Goal: Task Accomplishment & Management: Complete application form

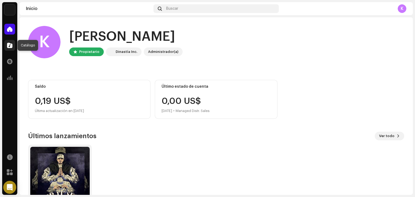
click at [12, 48] on span at bounding box center [9, 45] width 5 height 4
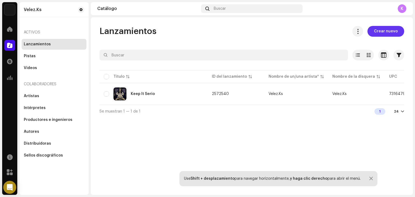
click at [399, 29] on button "Crear nuevo" at bounding box center [386, 31] width 37 height 11
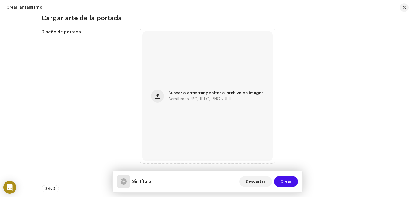
scroll to position [144, 0]
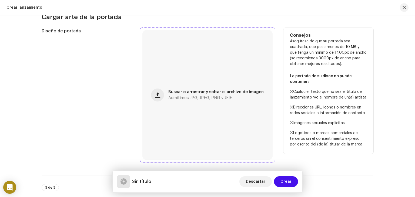
click at [195, 95] on div "Buscar o arrastrar y soltar el archivo de imagen Admitimos JPG, JPEG, PNG y JFIF" at bounding box center [215, 95] width 95 height 10
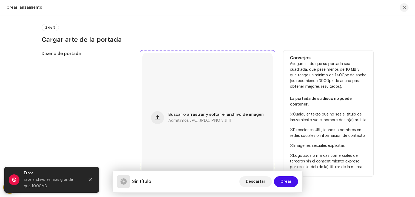
scroll to position [122, 0]
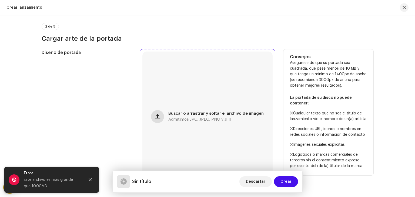
click at [160, 115] on span "button" at bounding box center [157, 117] width 5 height 4
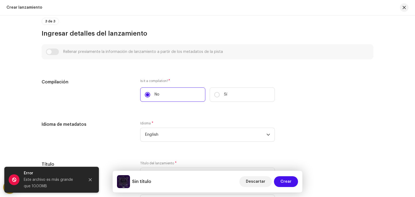
scroll to position [311, 0]
click at [216, 95] on input "Sí" at bounding box center [216, 94] width 5 height 5
radio input "true"
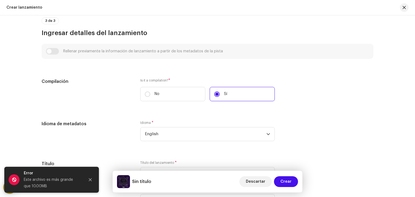
click at [103, 89] on div "Compilación" at bounding box center [87, 92] width 90 height 29
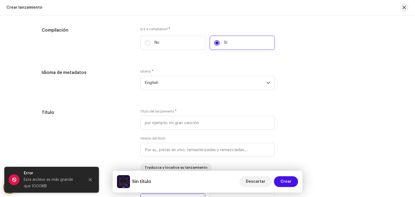
scroll to position [366, 0]
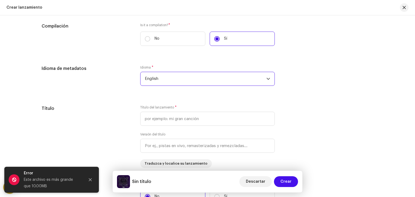
click at [164, 76] on span "English" at bounding box center [206, 79] width 122 height 14
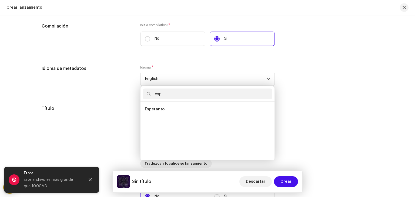
scroll to position [0, 0]
type input "e"
type input "spa"
click at [158, 122] on span "Spanish ([GEOGRAPHIC_DATA])" at bounding box center [174, 120] width 58 height 5
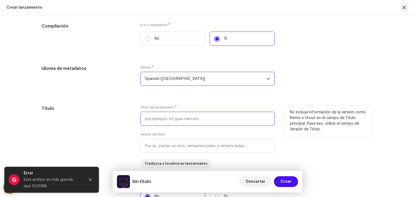
click at [165, 121] on input "text" at bounding box center [207, 119] width 135 height 14
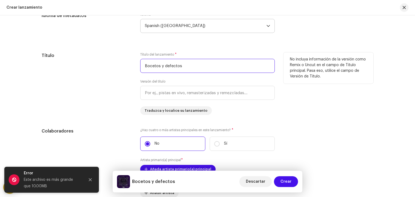
scroll to position [422, 0]
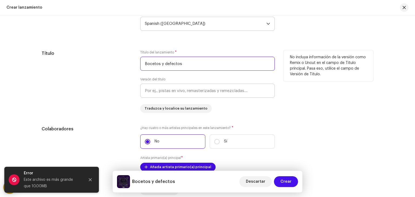
type input "Bocetos y defectos"
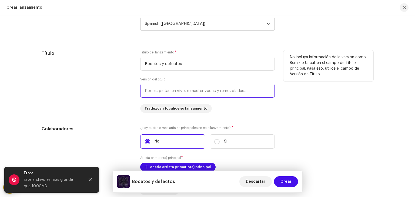
click at [201, 90] on input "text" at bounding box center [207, 91] width 135 height 14
type input "s"
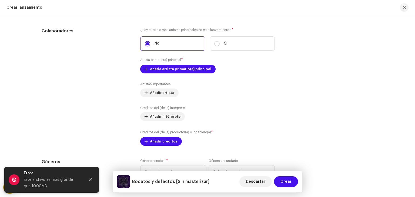
scroll to position [520, 0]
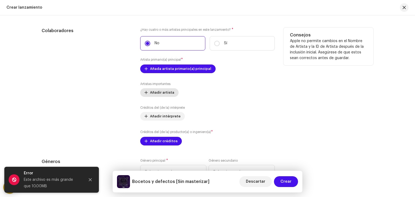
type input "Sin masterizar"
click at [161, 94] on span "Añadir artista" at bounding box center [162, 92] width 24 height 11
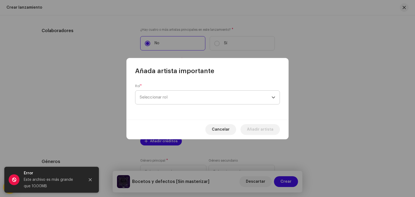
click at [162, 98] on span "Seleccionar rol" at bounding box center [206, 98] width 132 height 14
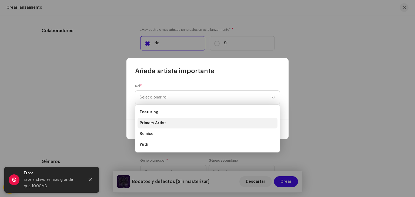
click at [153, 124] on span "Primary Artist" at bounding box center [153, 123] width 26 height 5
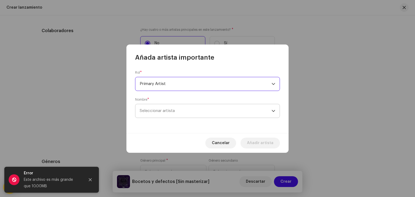
click at [157, 113] on span "Seleccionar artista" at bounding box center [157, 111] width 35 height 4
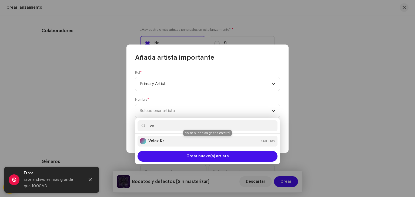
type input "ve"
click at [161, 141] on strong "Velez.Ks" at bounding box center [156, 141] width 16 height 5
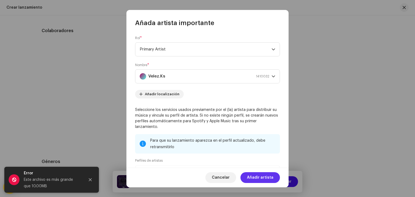
click at [261, 177] on span "Añadir artista" at bounding box center [260, 178] width 27 height 11
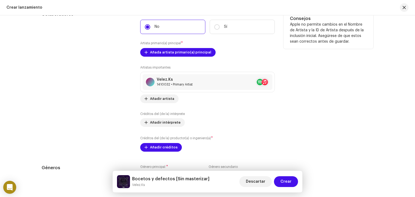
scroll to position [538, 0]
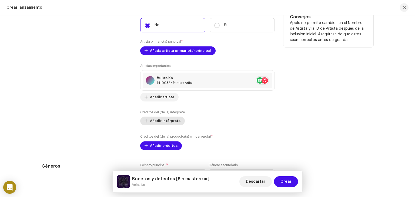
click at [175, 121] on span "Añadir intérprete" at bounding box center [165, 121] width 31 height 11
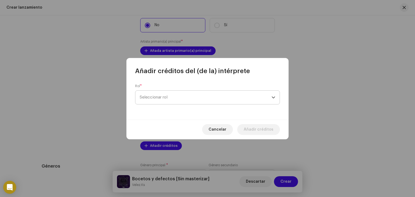
click at [189, 96] on span "Seleccionar rol" at bounding box center [206, 98] width 132 height 14
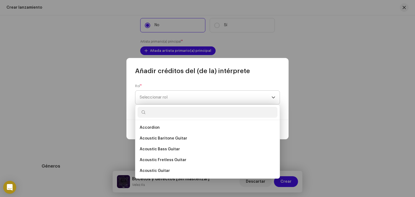
click at [183, 101] on span "Seleccionar rol" at bounding box center [206, 98] width 132 height 14
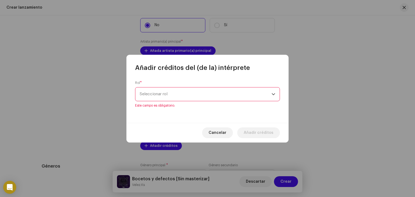
click at [219, 93] on span "Seleccionar rol" at bounding box center [206, 95] width 132 height 14
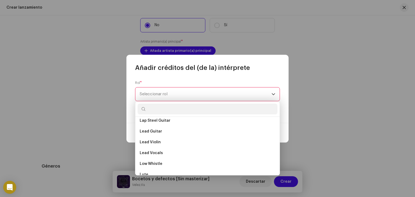
scroll to position [2079, 0]
click at [269, 57] on div "Añadir créditos del (de la) intérprete" at bounding box center [208, 63] width 162 height 17
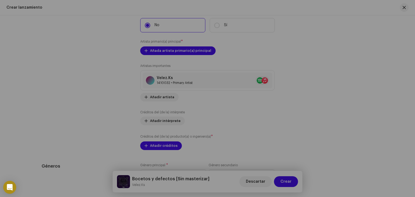
click at [286, 31] on div "Añadir créditos del (de la) intérprete Rol * Seleccionar rol Este campo es obli…" at bounding box center [207, 98] width 415 height 197
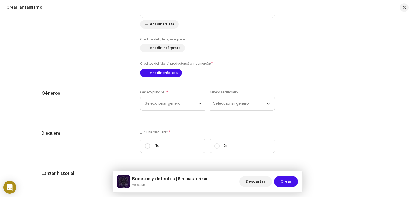
scroll to position [612, 0]
click at [201, 104] on icon "dropdown trigger" at bounding box center [200, 103] width 4 height 4
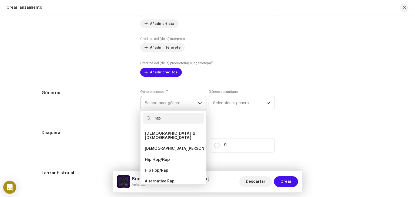
type input "rap"
click at [163, 158] on span "Hip Hop/Rap" at bounding box center [157, 160] width 25 height 4
click at [166, 158] on span "Hip Hop/Rap" at bounding box center [157, 160] width 25 height 4
click at [156, 158] on span "Hip Hop/Rap" at bounding box center [157, 160] width 25 height 4
click at [152, 169] on span "Hip Hop/Rap" at bounding box center [157, 170] width 24 height 5
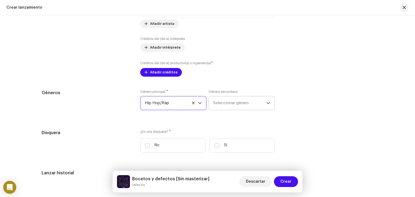
click at [251, 103] on span "Seleccionar género" at bounding box center [239, 104] width 53 height 14
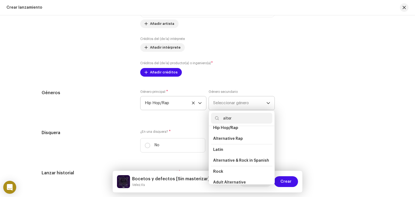
scroll to position [49, 0]
type input "alter"
click at [231, 140] on span "Alternative Rap" at bounding box center [228, 139] width 30 height 5
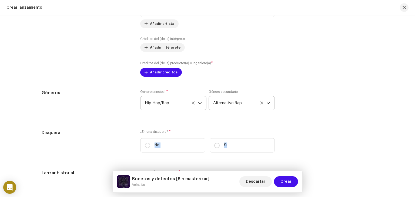
drag, startPoint x: 231, startPoint y: 140, endPoint x: 176, endPoint y: 133, distance: 55.6
click at [176, 133] on div "¿En una disquera? * No Sí" at bounding box center [207, 143] width 135 height 27
click at [145, 145] on input "No" at bounding box center [147, 145] width 5 height 5
radio input "true"
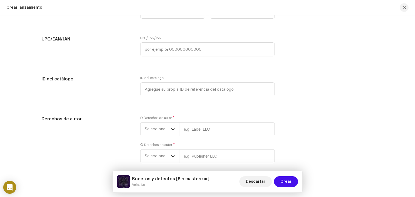
scroll to position [787, 0]
click at [165, 129] on span "Seleccionar año" at bounding box center [158, 128] width 26 height 14
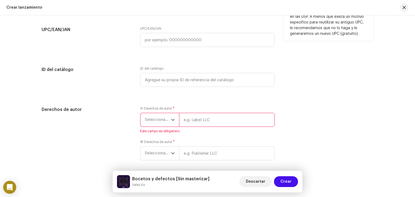
scroll to position [796, 0]
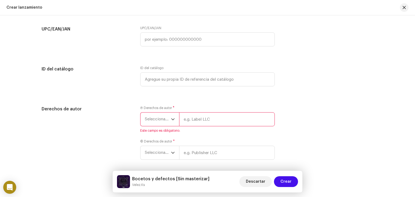
click at [164, 120] on span "Seleccionar año" at bounding box center [158, 120] width 26 height 14
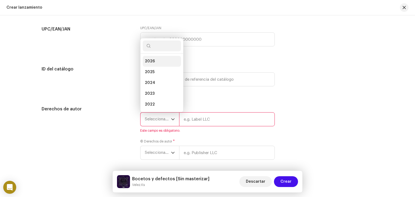
click at [155, 61] on li "2026" at bounding box center [162, 61] width 38 height 11
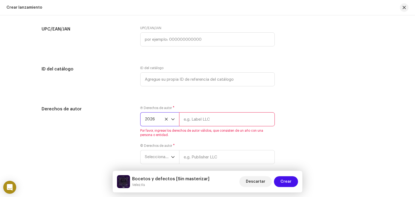
click at [204, 120] on input "text" at bounding box center [227, 119] width 96 height 14
type input "[PERSON_NAME] Ks"
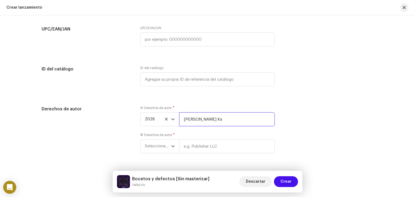
scroll to position [813, 0]
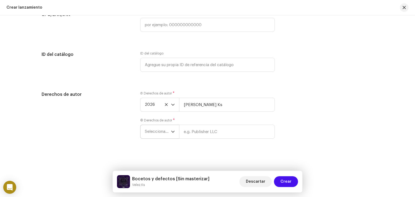
click at [164, 132] on span "Seleccionar año" at bounding box center [158, 132] width 26 height 14
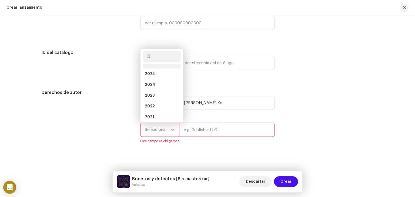
scroll to position [2, 0]
click at [153, 72] on span "2026" at bounding box center [150, 69] width 10 height 5
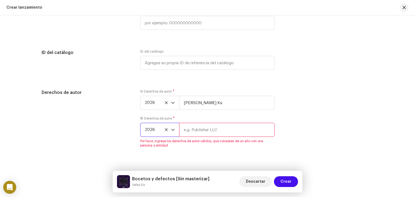
click at [210, 130] on input "text" at bounding box center [227, 130] width 96 height 14
type input "[PERSON_NAME] [PERSON_NAME]"
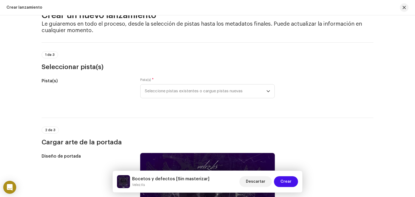
scroll to position [18, 0]
click at [267, 89] on div "dropdown trigger" at bounding box center [269, 92] width 4 height 14
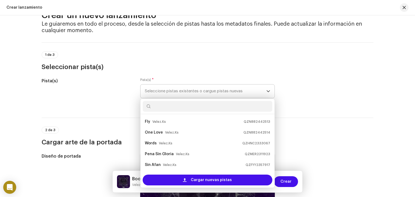
scroll to position [9, 0]
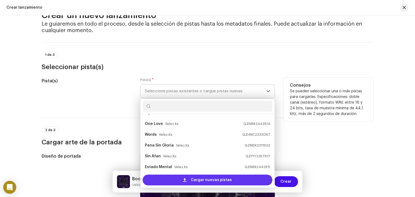
click at [216, 180] on span "Cargar nuevas pistas" at bounding box center [211, 180] width 41 height 11
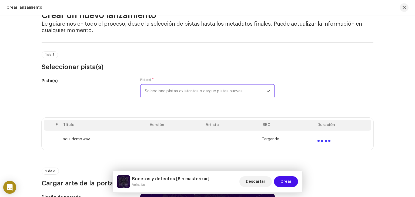
click at [209, 89] on span "Seleccione pistas existentes o cargue pistas nuevas" at bounding box center [206, 92] width 122 height 14
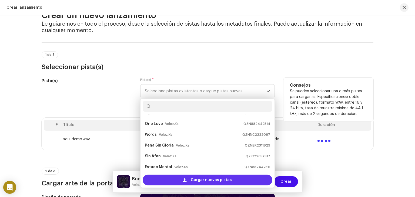
click at [207, 178] on span "Cargar nuevas pistas" at bounding box center [211, 180] width 41 height 11
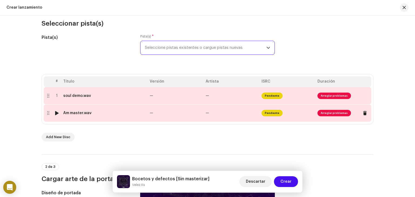
scroll to position [63, 0]
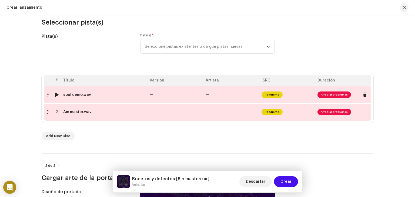
click at [326, 96] on span "Arreglar problemas" at bounding box center [335, 95] width 34 height 6
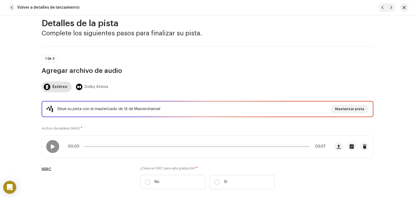
scroll to position [12, 0]
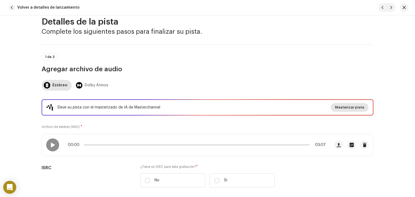
click at [340, 108] on span "Masterizar pista" at bounding box center [349, 107] width 29 height 11
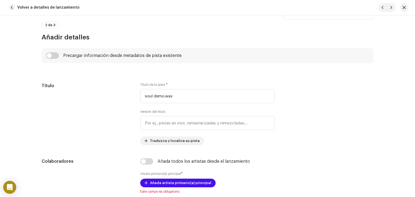
scroll to position [207, 0]
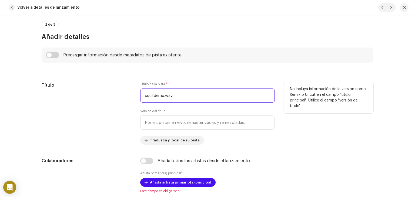
click at [202, 94] on input "soul demo.wav" at bounding box center [207, 96] width 135 height 14
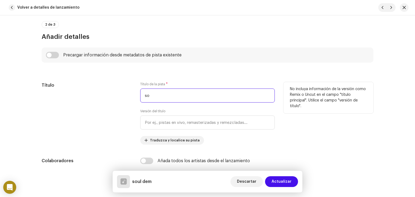
type input "s"
type input "S"
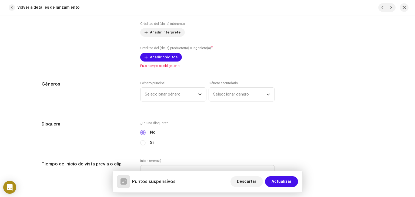
scroll to position [412, 0]
type input "Puntos suspensivos"
click at [196, 93] on span "Seleccionar género" at bounding box center [171, 95] width 53 height 14
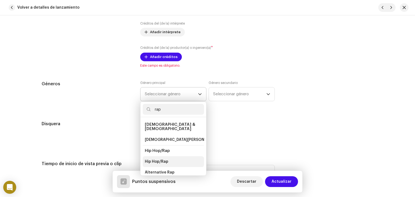
type input "rap"
click at [155, 159] on span "Hip Hop/Rap" at bounding box center [157, 161] width 24 height 5
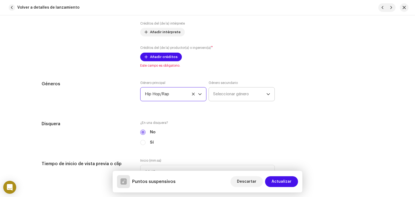
click at [240, 94] on span "Seleccionar género" at bounding box center [239, 95] width 53 height 14
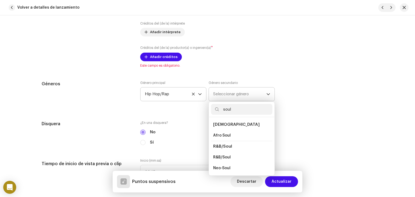
type input "soul"
click at [224, 146] on span "R&B/Soul" at bounding box center [222, 147] width 19 height 4
click at [220, 160] on span "R&B/Soul" at bounding box center [222, 157] width 18 height 5
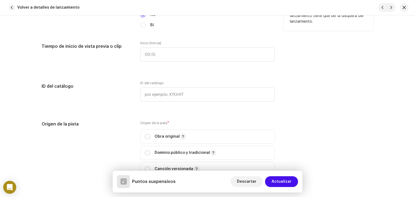
scroll to position [530, 0]
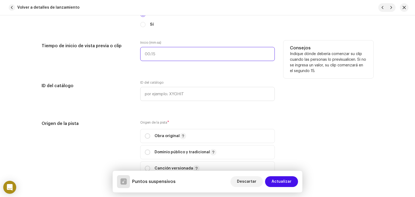
type input ":"
click at [173, 57] on input ":" at bounding box center [207, 54] width 135 height 14
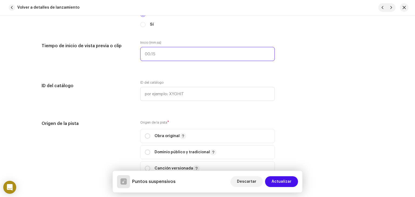
type input ":"
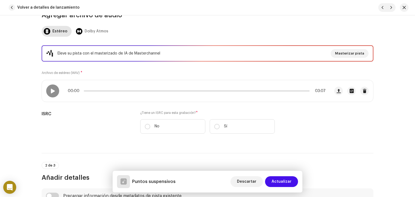
scroll to position [66, 0]
click at [47, 89] on div at bounding box center [52, 91] width 13 height 13
click at [349, 55] on span "Masterizar pista" at bounding box center [349, 53] width 29 height 11
click at [355, 101] on div "Masterice su pista con IA Experimente la diferencia de un audio de calidad prof…" at bounding box center [207, 98] width 415 height 197
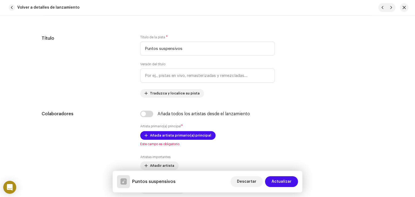
scroll to position [274, 0]
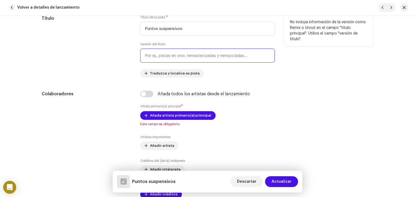
click at [220, 58] on input "text" at bounding box center [207, 56] width 135 height 14
type input "s"
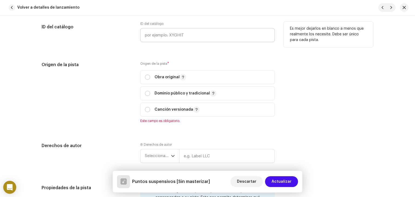
scroll to position [590, 0]
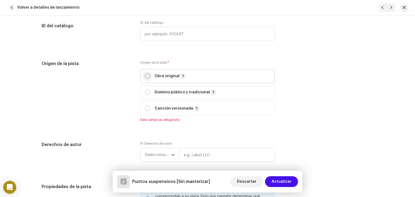
type input "Sin masterizar"
click at [146, 76] on input "radio" at bounding box center [147, 76] width 5 height 5
radio input "true"
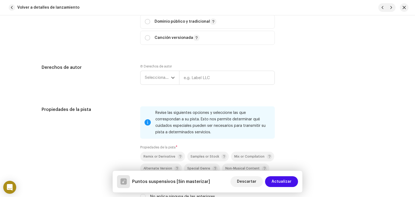
scroll to position [664, 0]
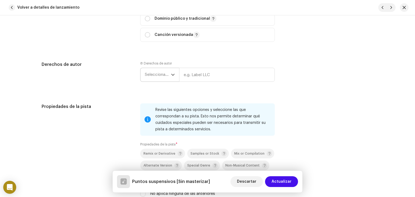
click at [169, 74] on span "Seleccionar año" at bounding box center [158, 75] width 26 height 14
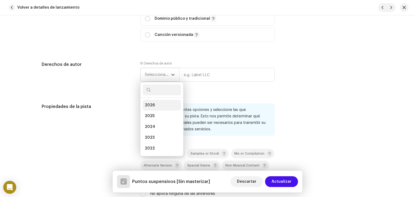
click at [153, 106] on li "2026" at bounding box center [162, 105] width 38 height 11
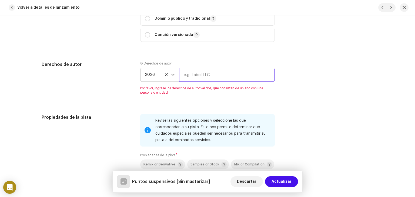
click at [205, 71] on input "text" at bounding box center [227, 75] width 96 height 14
type input "[PERSON_NAME] Ks"
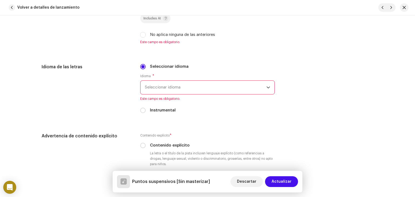
scroll to position [824, 0]
click at [214, 85] on span "Seleccionar idioma" at bounding box center [206, 87] width 122 height 14
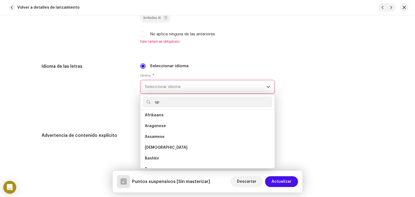
scroll to position [0, 0]
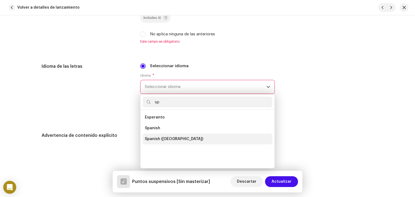
type input "sp"
click at [175, 139] on span "Spanish ([GEOGRAPHIC_DATA])" at bounding box center [174, 139] width 58 height 5
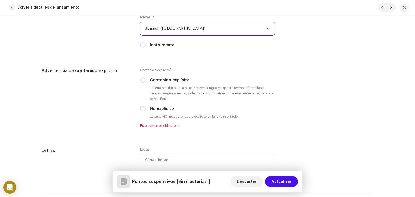
scroll to position [884, 0]
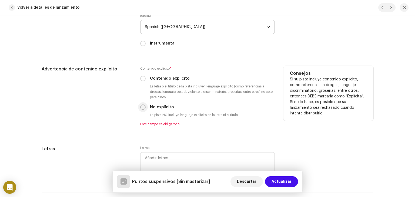
click at [142, 110] on input "No explícito" at bounding box center [142, 107] width 5 height 5
radio input "true"
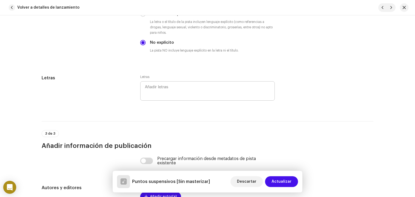
scroll to position [949, 0]
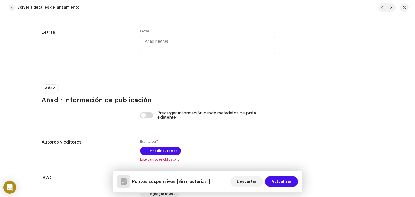
scroll to position [992, 0]
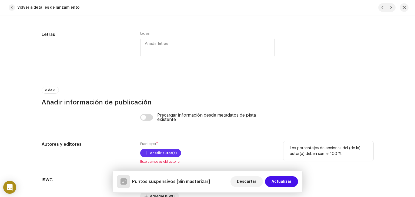
click at [155, 153] on span "Añadir autor(a)" at bounding box center [163, 153] width 27 height 11
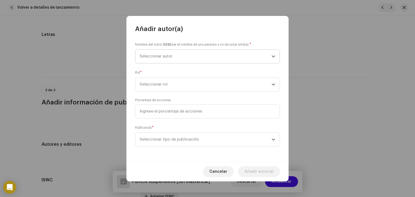
click at [205, 57] on span "Seleccionar autor" at bounding box center [206, 57] width 132 height 14
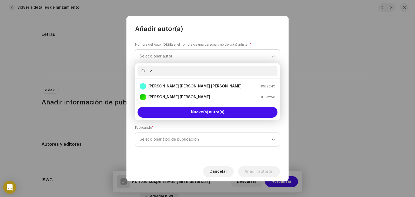
type input "v"
click at [207, 86] on div "[PERSON_NAME] [PERSON_NAME] [PERSON_NAME] 1062249" at bounding box center [208, 86] width 136 height 6
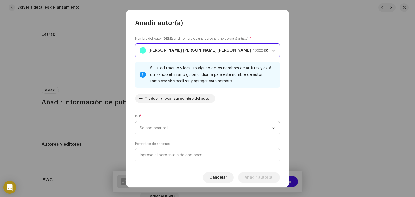
click at [184, 123] on span "Seleccionar rol" at bounding box center [206, 129] width 132 height 14
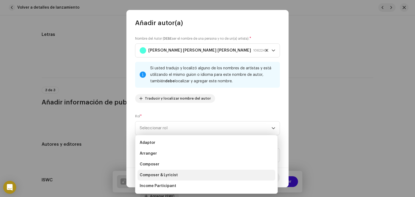
click at [160, 175] on span "Composer & Lyricist" at bounding box center [159, 175] width 38 height 5
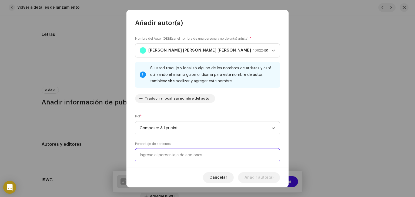
click at [253, 159] on input at bounding box center [207, 155] width 145 height 14
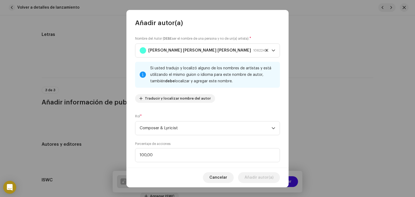
click at [260, 168] on div "Cancelar Añadir autor(a)" at bounding box center [208, 178] width 162 height 20
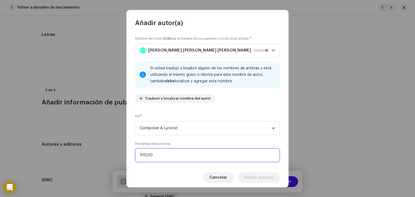
click at [254, 157] on input "100,00" at bounding box center [207, 155] width 145 height 14
click at [200, 155] on input "100,00" at bounding box center [207, 155] width 145 height 14
click at [146, 156] on input "100,00" at bounding box center [207, 155] width 145 height 14
type input "1,00"
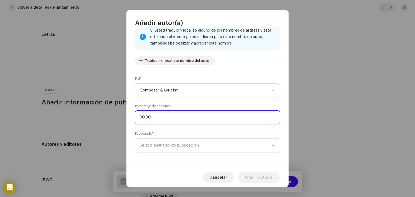
type input "9,00"
type input "100,00"
click at [170, 149] on span "Seleccionar tipo de publicación" at bounding box center [206, 146] width 132 height 14
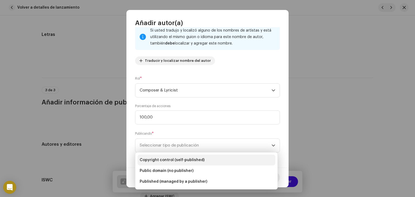
click at [184, 160] on span "Copyright control (self-published)" at bounding box center [172, 160] width 65 height 5
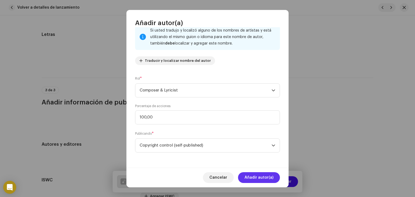
click at [259, 177] on span "Añadir autor(a)" at bounding box center [259, 178] width 29 height 11
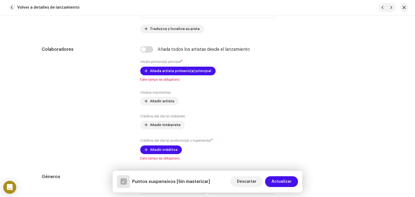
scroll to position [317, 0]
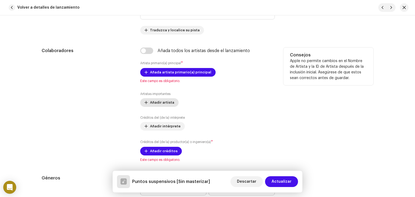
click at [163, 104] on span "Añadir artista" at bounding box center [162, 102] width 24 height 11
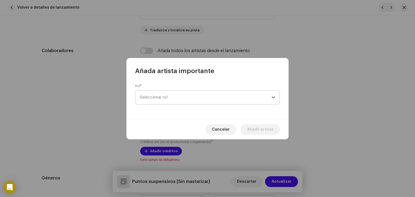
click at [169, 97] on span "Seleccionar rol" at bounding box center [206, 98] width 132 height 14
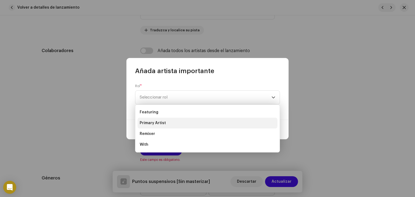
click at [151, 123] on span "Primary Artist" at bounding box center [153, 123] width 26 height 5
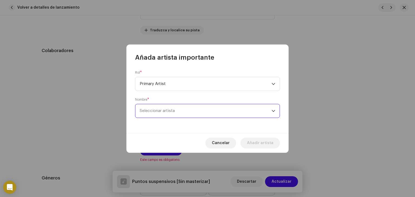
click at [161, 113] on span "Seleccionar artista" at bounding box center [206, 111] width 132 height 14
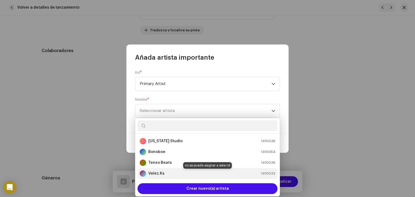
click at [156, 176] on strong "Velez.Ks" at bounding box center [156, 173] width 16 height 5
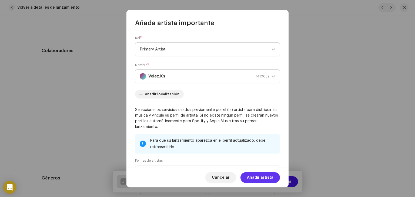
click at [257, 174] on span "Añadir artista" at bounding box center [260, 178] width 27 height 11
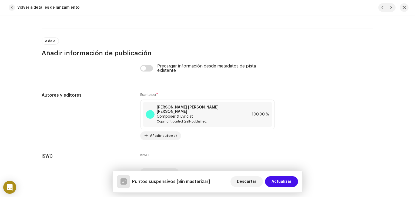
scroll to position [1064, 0]
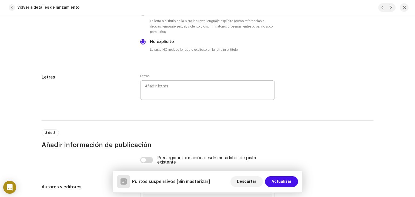
scroll to position [971, 0]
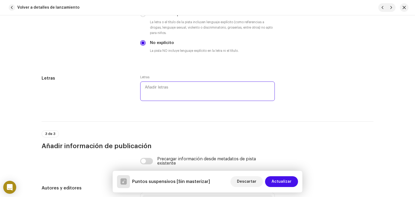
click at [155, 97] on textarea at bounding box center [207, 91] width 135 height 19
paste textarea "Loremi dolorsit amet consect ad elits Doeius temporinci ut labore etdol mag ali…"
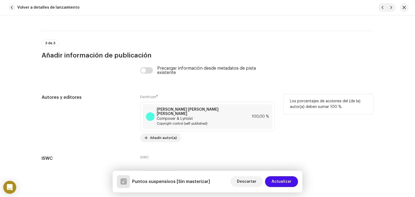
scroll to position [1440, 0]
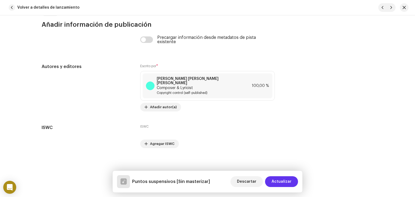
type textarea "Loremi dolorsit amet consect ad elits Doeius temporinci ut labore etdol mag ali…"
click at [283, 186] on span "Actualizar" at bounding box center [282, 182] width 20 height 11
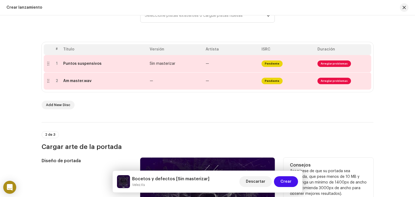
scroll to position [92, 0]
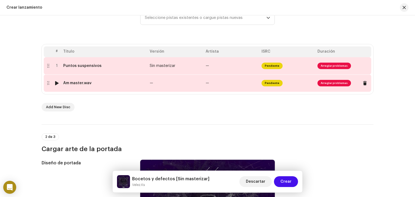
click at [78, 84] on div "Am master.wav" at bounding box center [77, 83] width 28 height 4
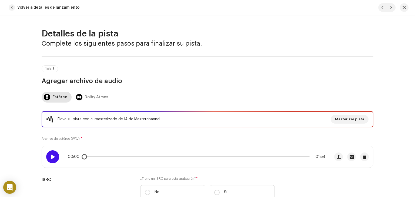
click at [53, 155] on span at bounding box center [52, 157] width 5 height 4
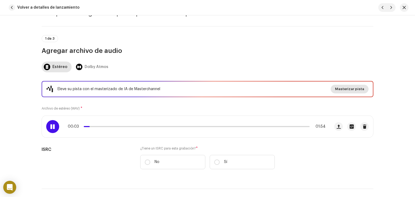
click at [352, 91] on span "Masterizar pista" at bounding box center [349, 89] width 29 height 11
click at [334, 87] on button "Masterizar pista" at bounding box center [350, 89] width 38 height 9
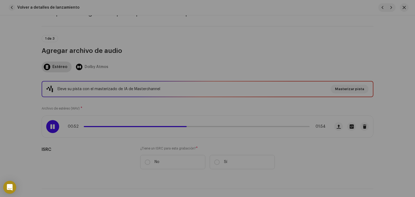
click at [34, 111] on div "Masterice su pista con IA Experimente la diferencia de un audio de calidad prof…" at bounding box center [207, 98] width 415 height 197
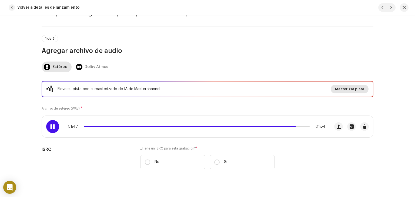
click at [342, 88] on span "Masterizar pista" at bounding box center [349, 89] width 29 height 11
